Goal: Task Accomplishment & Management: Complete application form

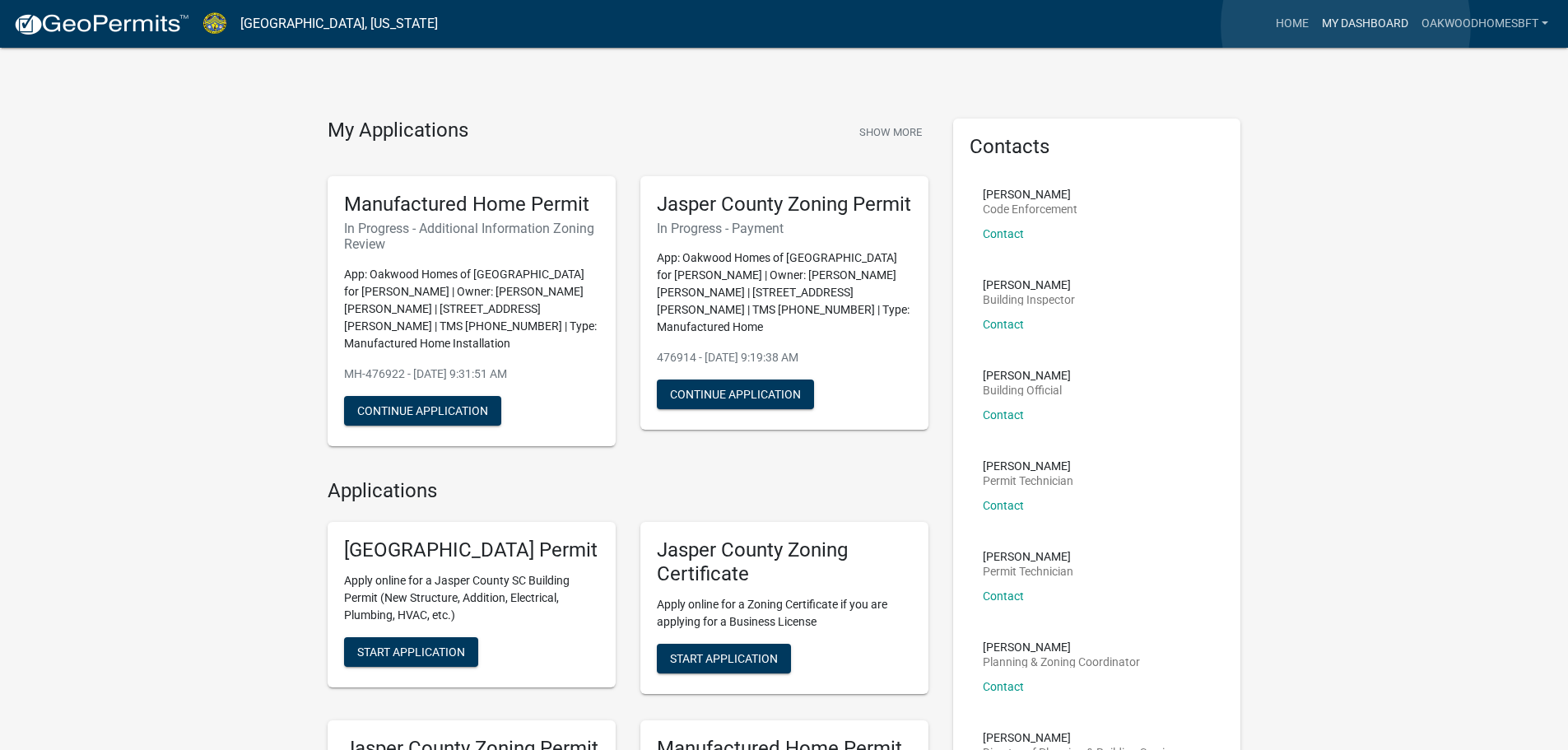
click at [1346, 26] on link "My Dashboard" at bounding box center [1364, 23] width 99 height 31
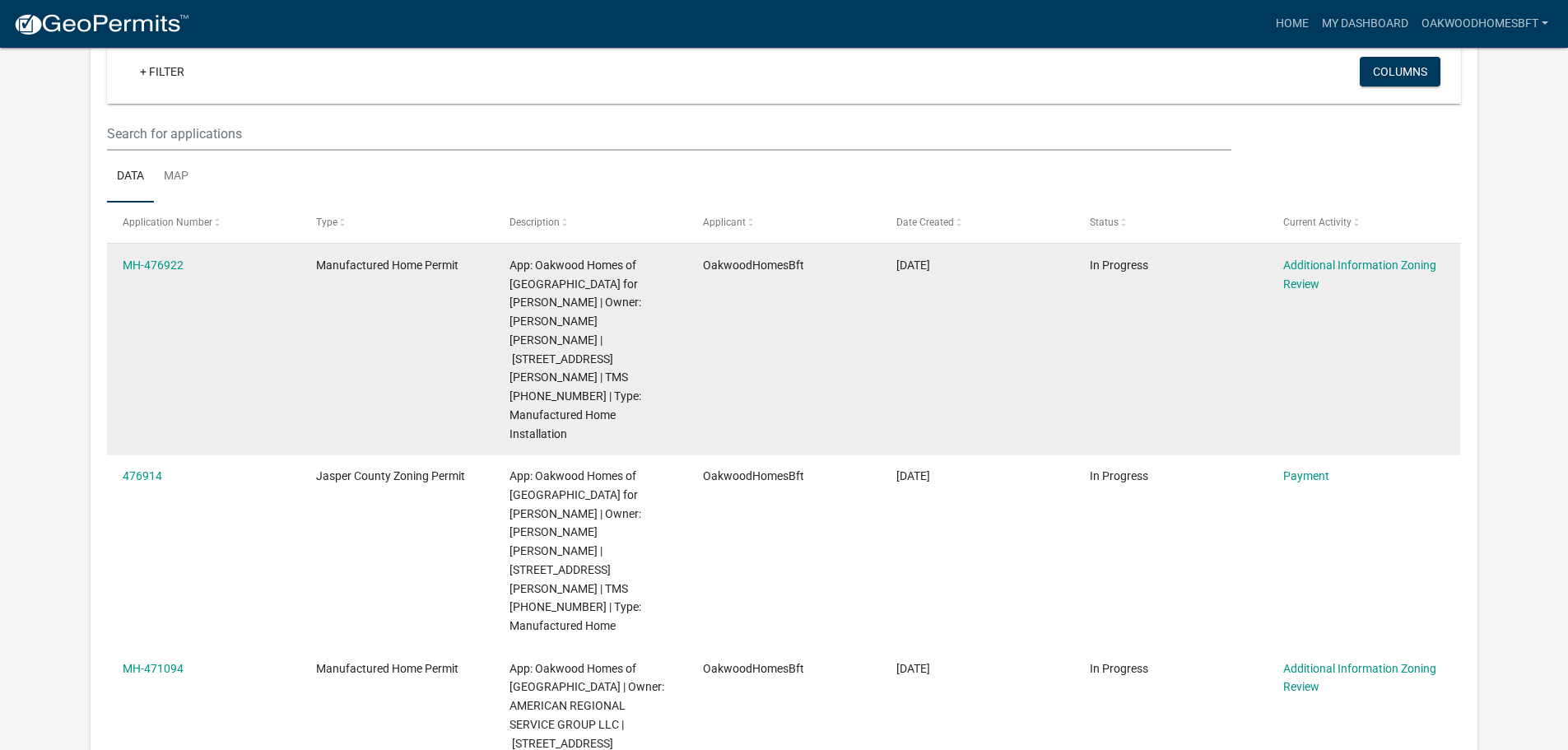
scroll to position [136, 0]
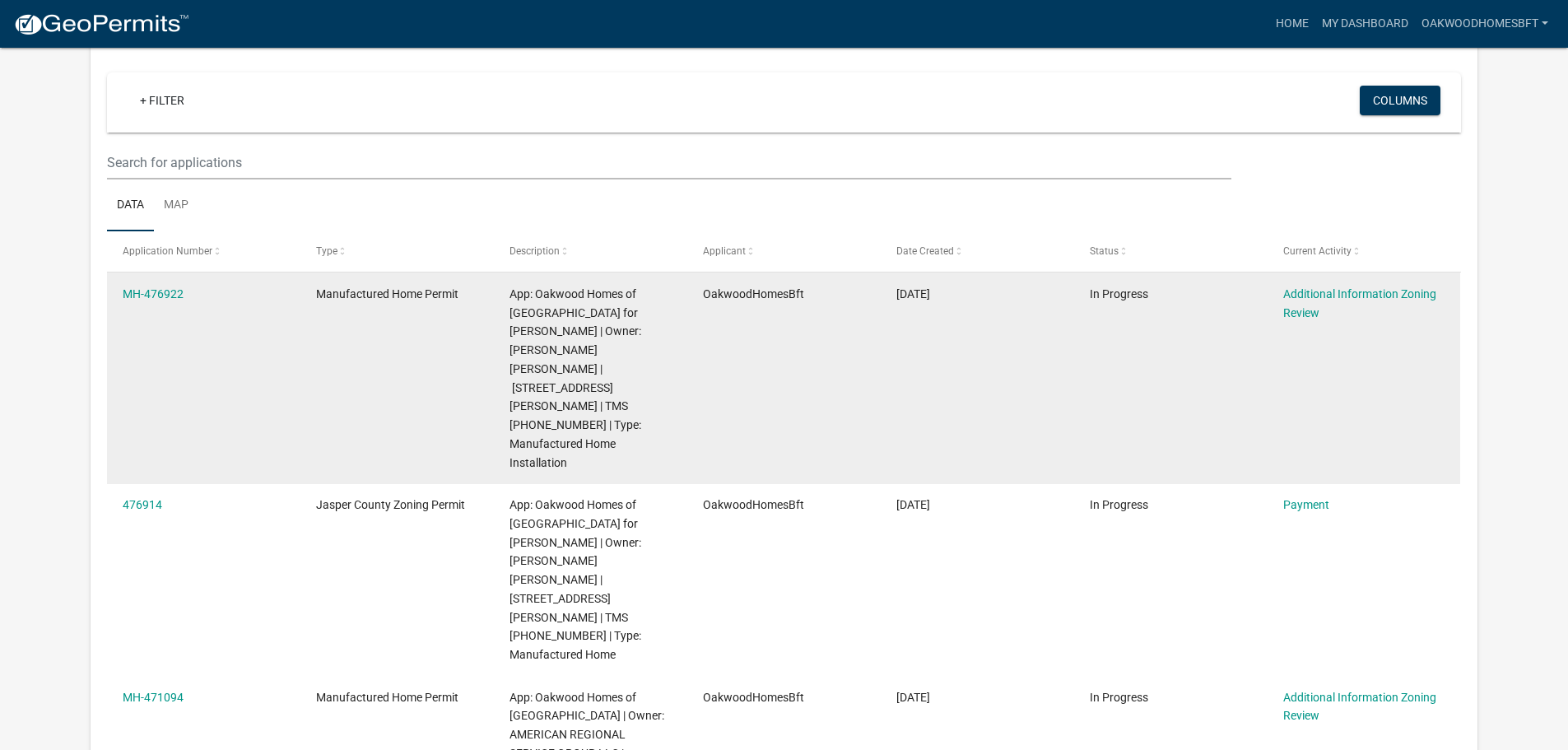
click at [1301, 302] on div "Additional Information Zoning Review" at bounding box center [1363, 304] width 162 height 38
click at [1303, 314] on link "Additional Information Zoning Review" at bounding box center [1359, 303] width 153 height 32
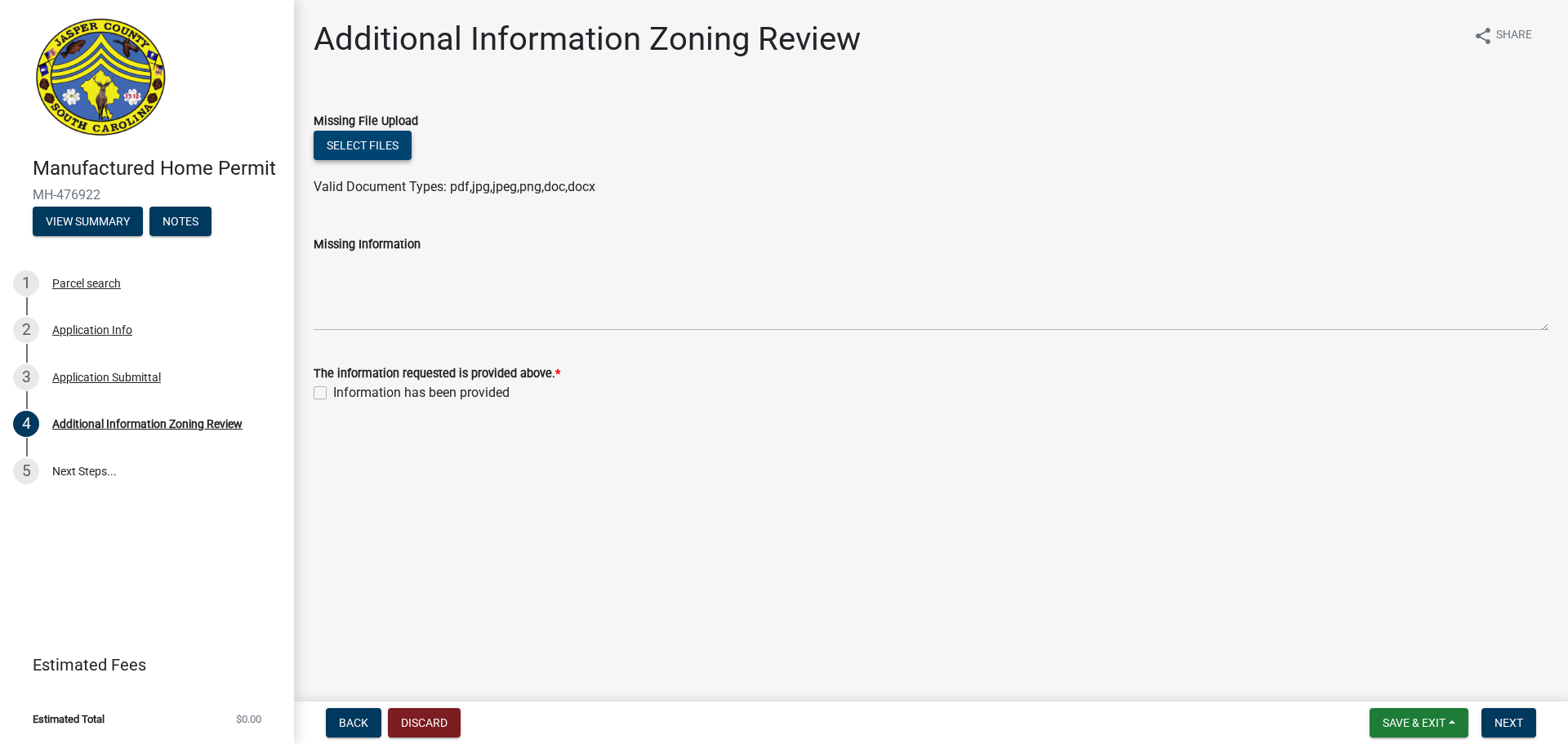
click at [342, 150] on button "Select files" at bounding box center [363, 145] width 98 height 29
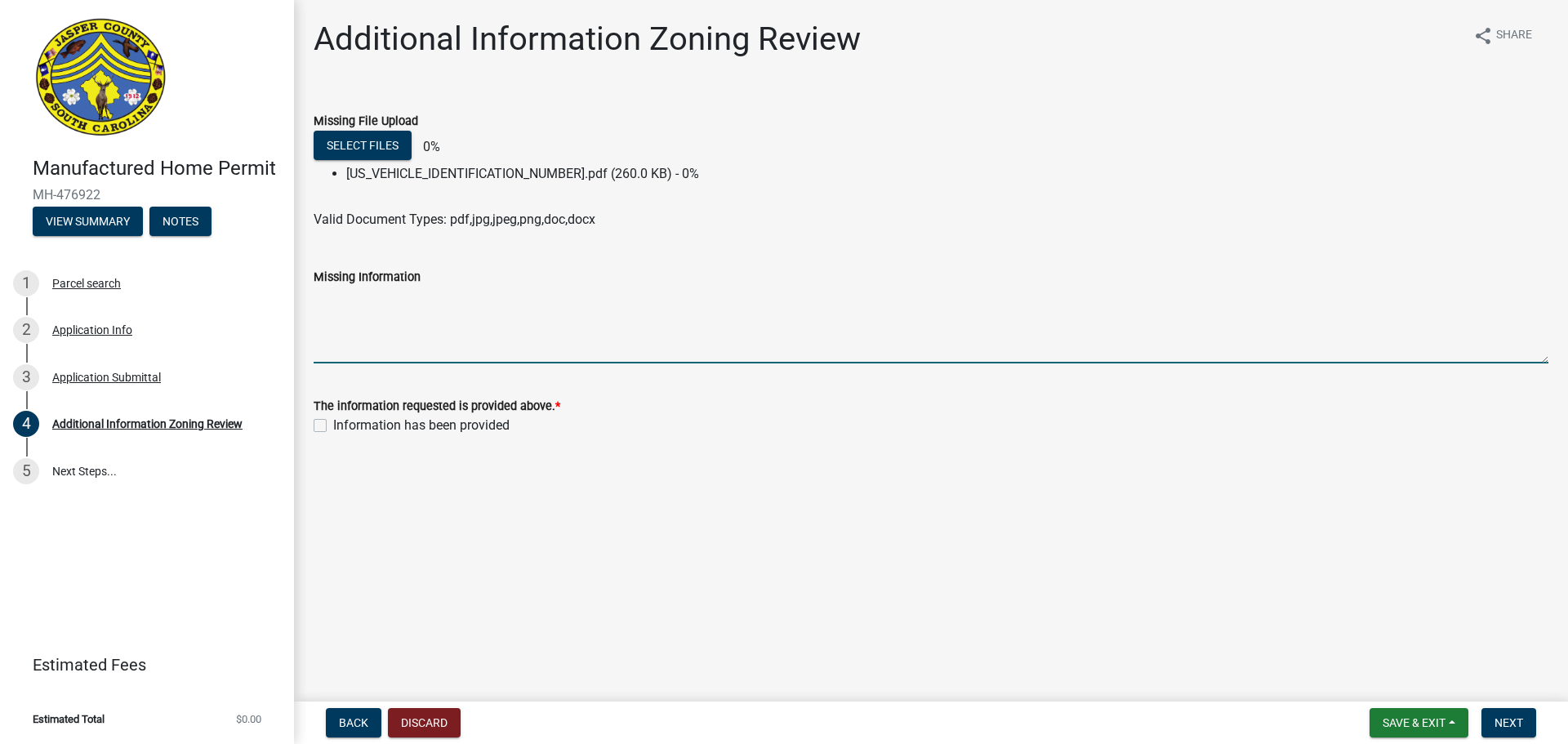
click at [525, 327] on textarea "Missing Information" at bounding box center [931, 325] width 1235 height 77
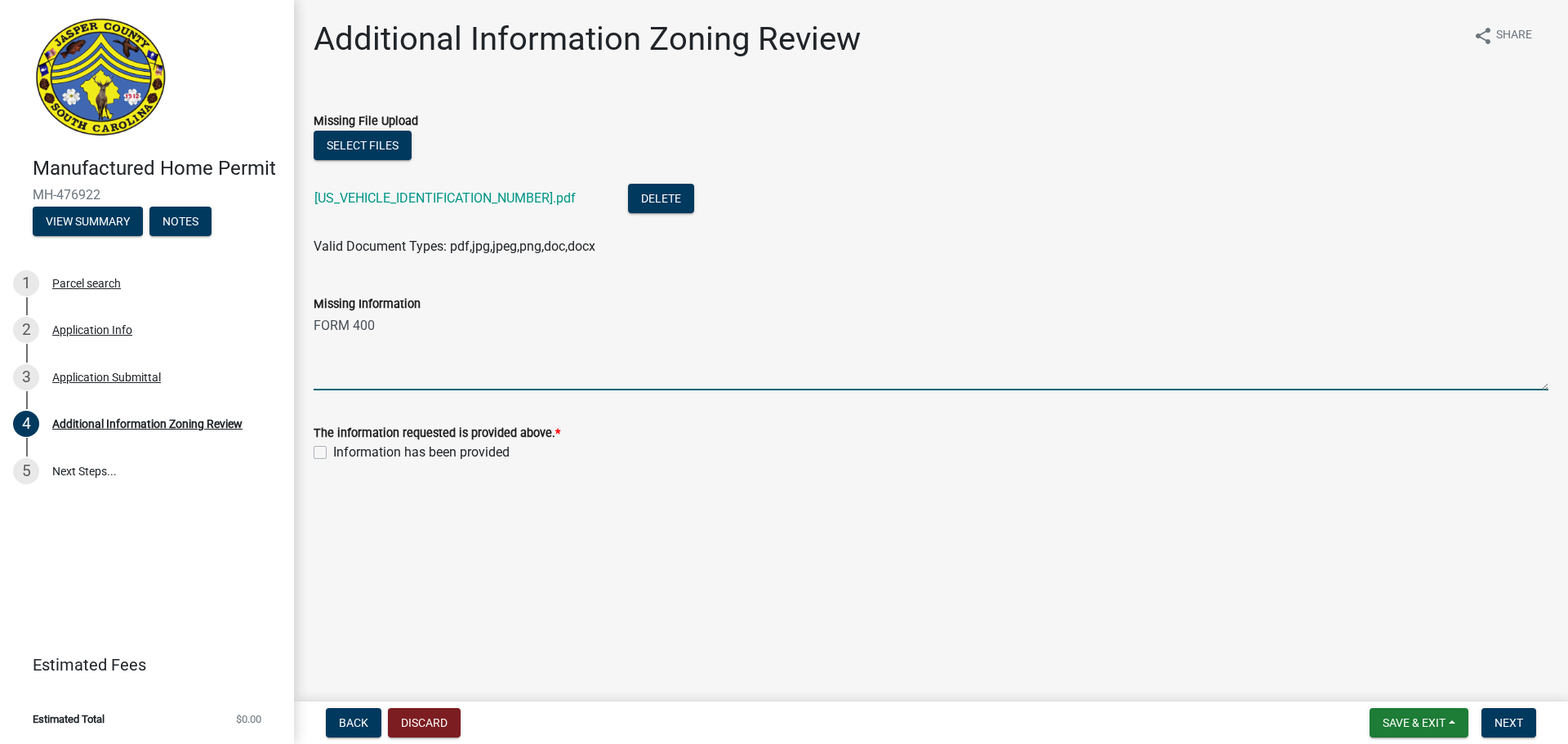
type textarea "FORM 400"
click at [333, 456] on label "Information has been provided" at bounding box center [421, 452] width 176 height 20
click at [333, 453] on input "Information has been provided" at bounding box center [339, 448] width 11 height 11
checkbox input "true"
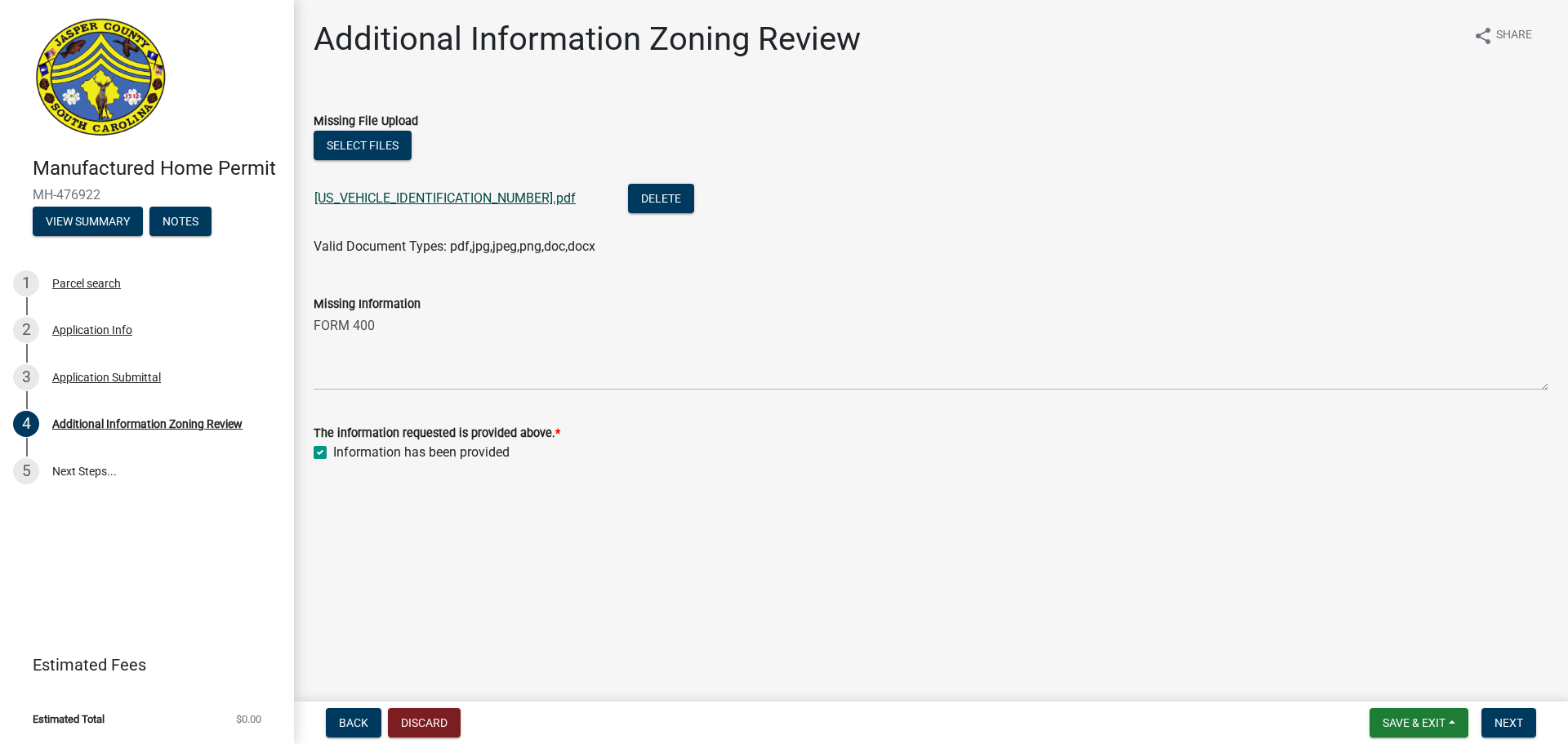
click at [409, 197] on link "[US_VEHICLE_IDENTIFICATION_NUMBER].pdf" at bounding box center [445, 198] width 262 height 15
click at [451, 197] on link "[US_VEHICLE_IDENTIFICATION_NUMBER].pdf" at bounding box center [445, 198] width 262 height 15
click at [628, 186] on button "Delete" at bounding box center [661, 198] width 67 height 29
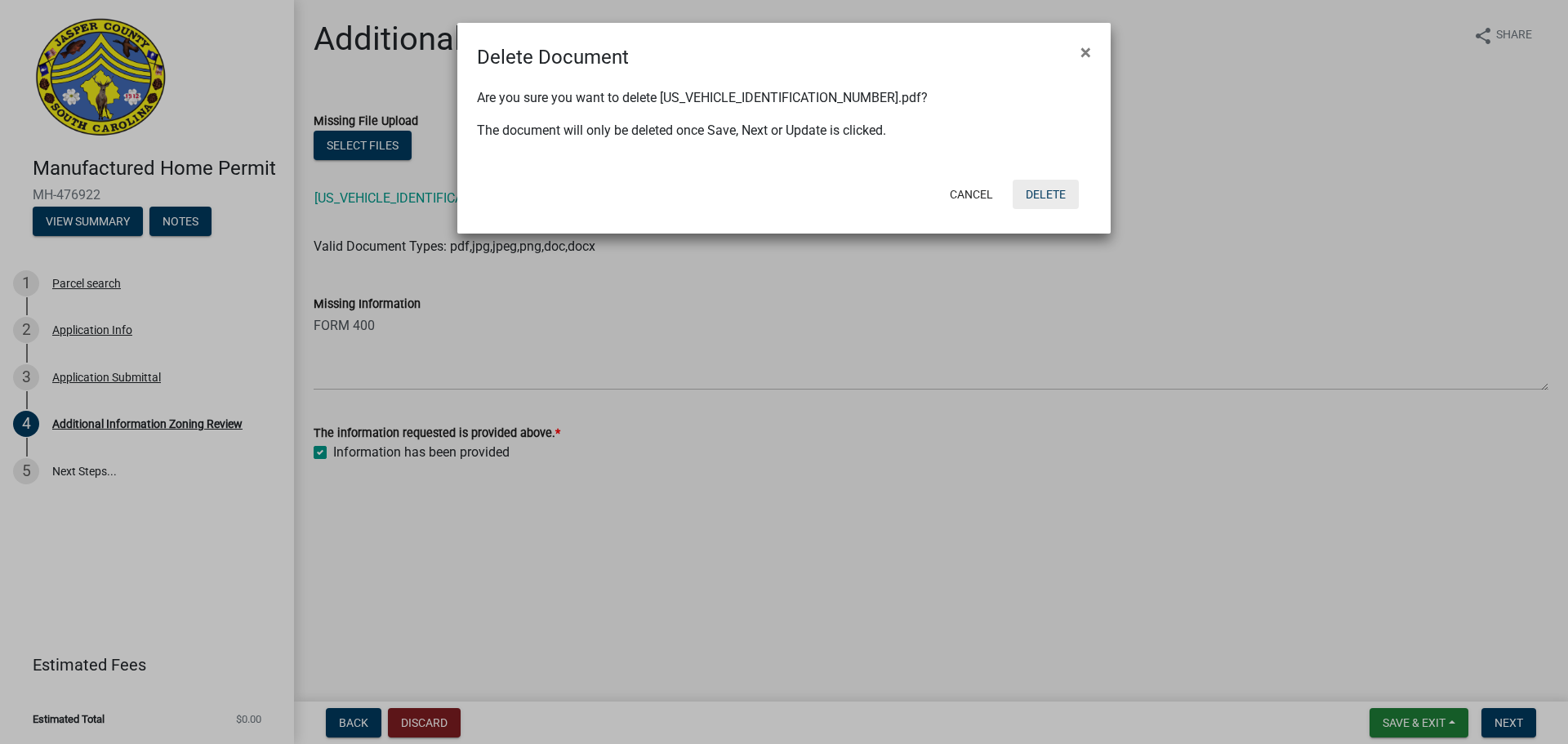
click at [1045, 188] on button "Delete" at bounding box center [1046, 194] width 67 height 29
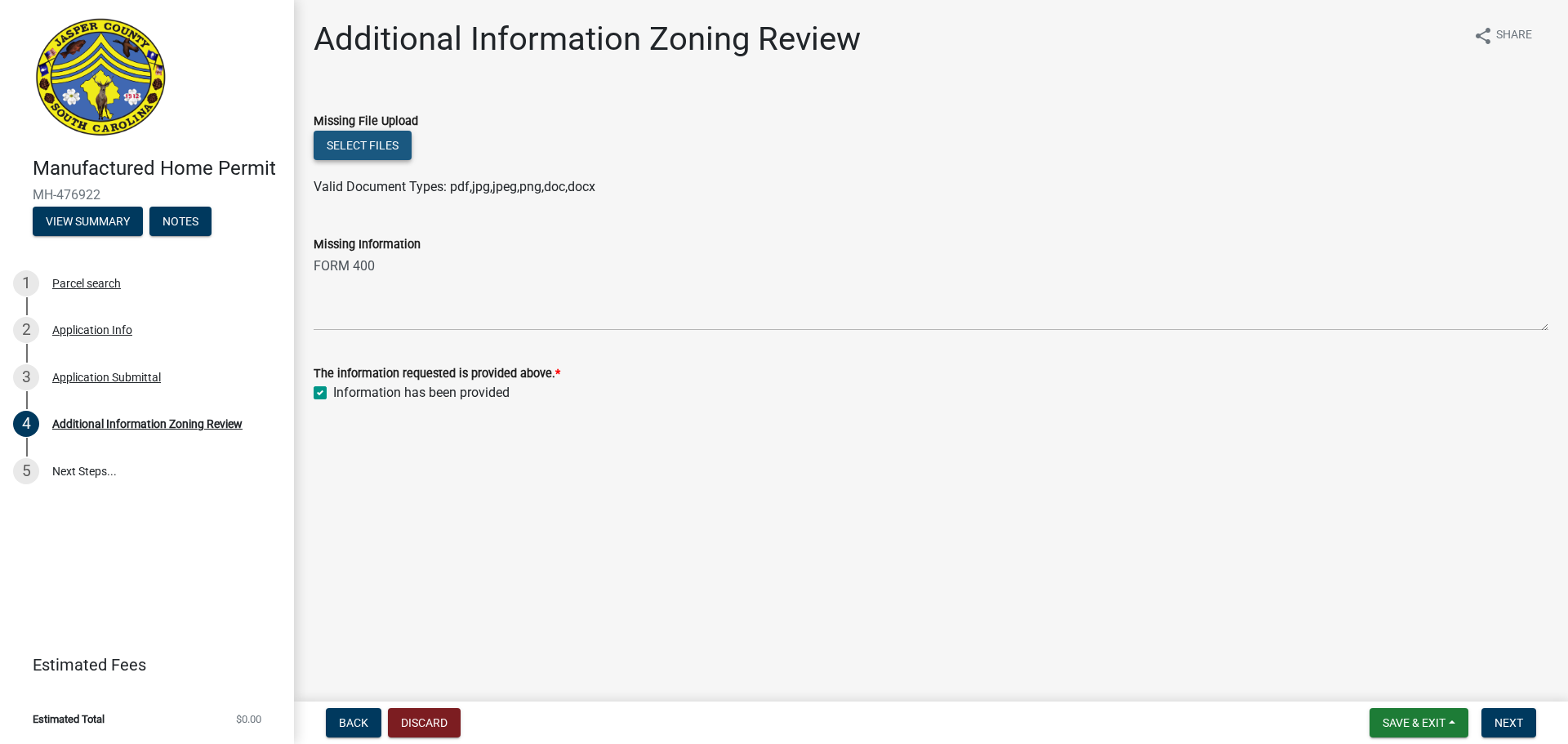
click at [382, 139] on button "Select files" at bounding box center [363, 145] width 98 height 29
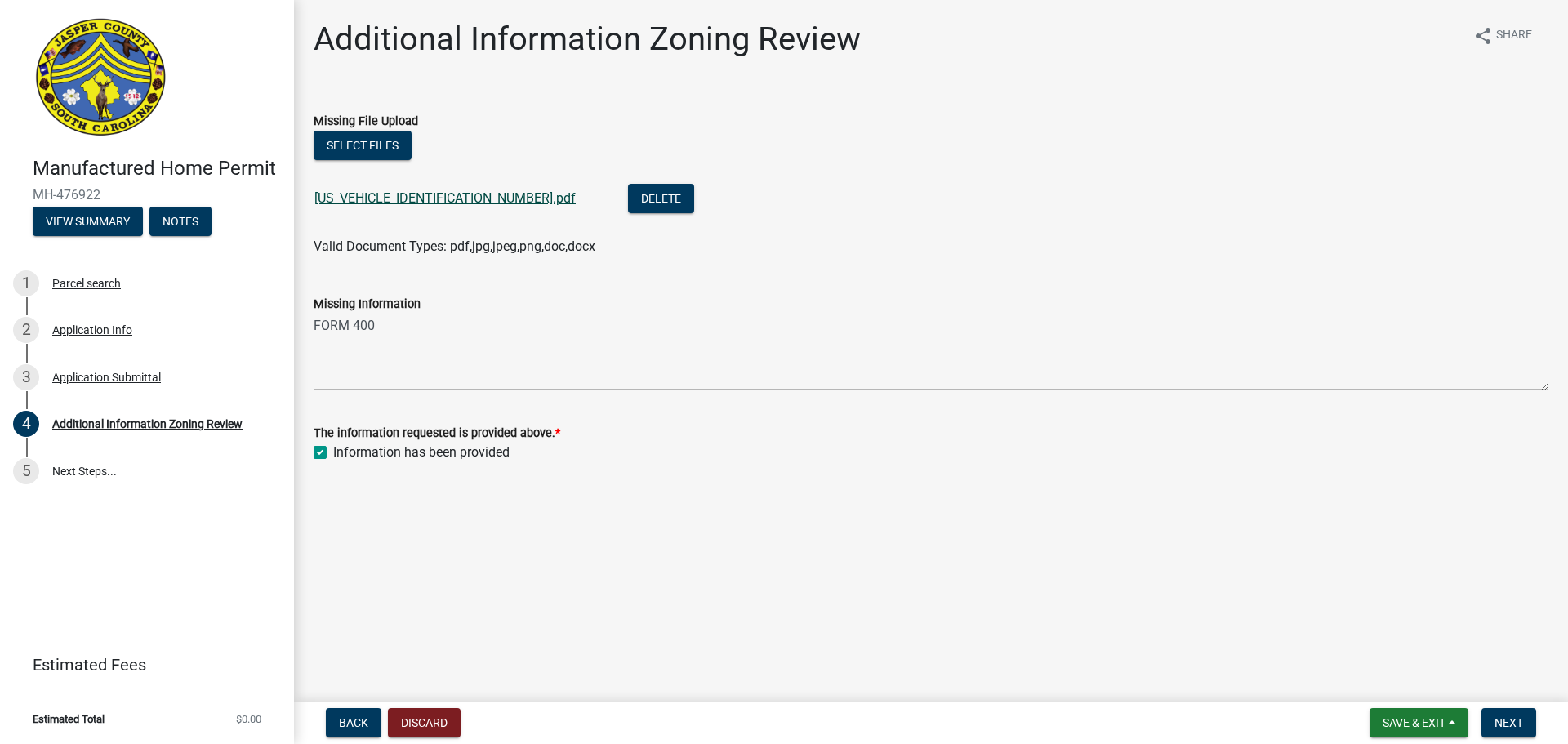
click at [433, 200] on link "[US_VEHICLE_IDENTIFICATION_NUMBER].pdf" at bounding box center [445, 198] width 262 height 15
click at [1509, 720] on span "Next" at bounding box center [1509, 723] width 28 height 13
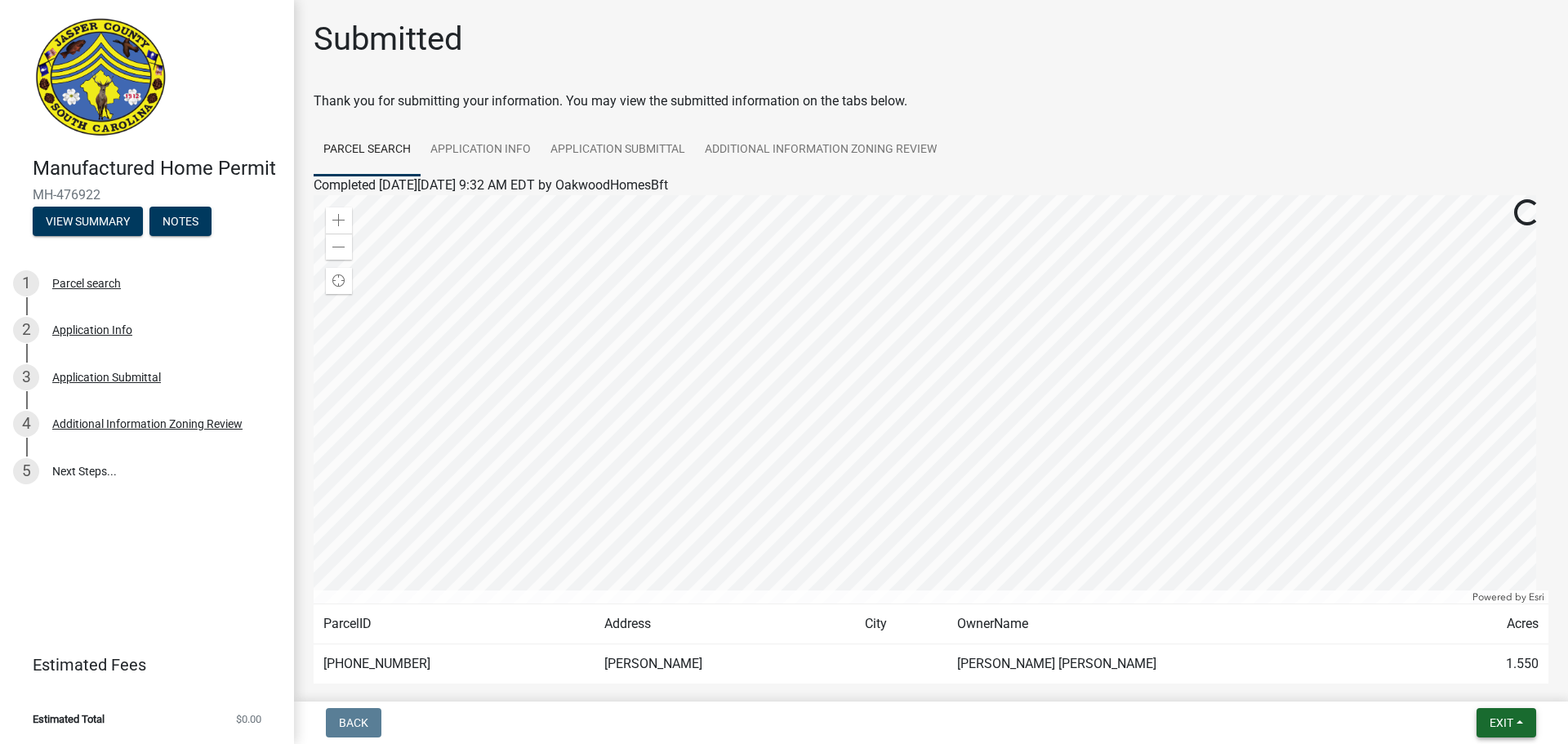
click at [1509, 720] on span "Exit" at bounding box center [1501, 723] width 24 height 13
click at [1491, 685] on button "Save & Exit" at bounding box center [1470, 680] width 130 height 39
